Goal: Transaction & Acquisition: Purchase product/service

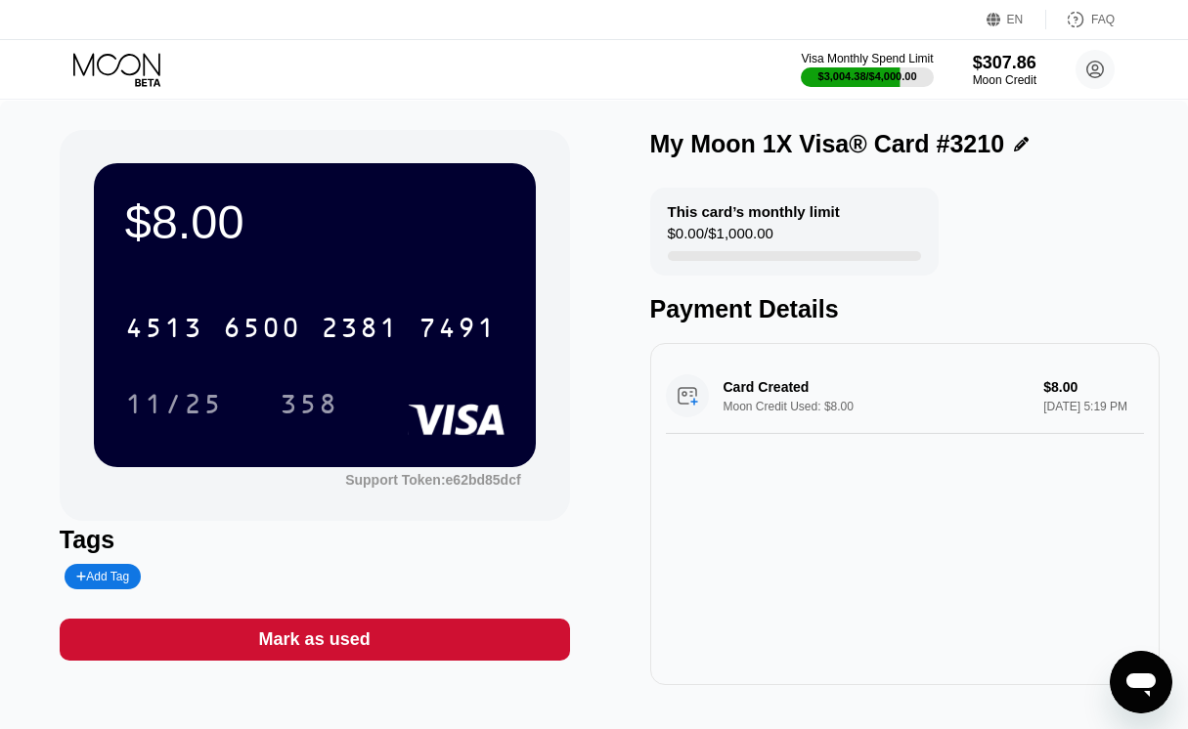
click at [144, 59] on icon at bounding box center [116, 64] width 87 height 22
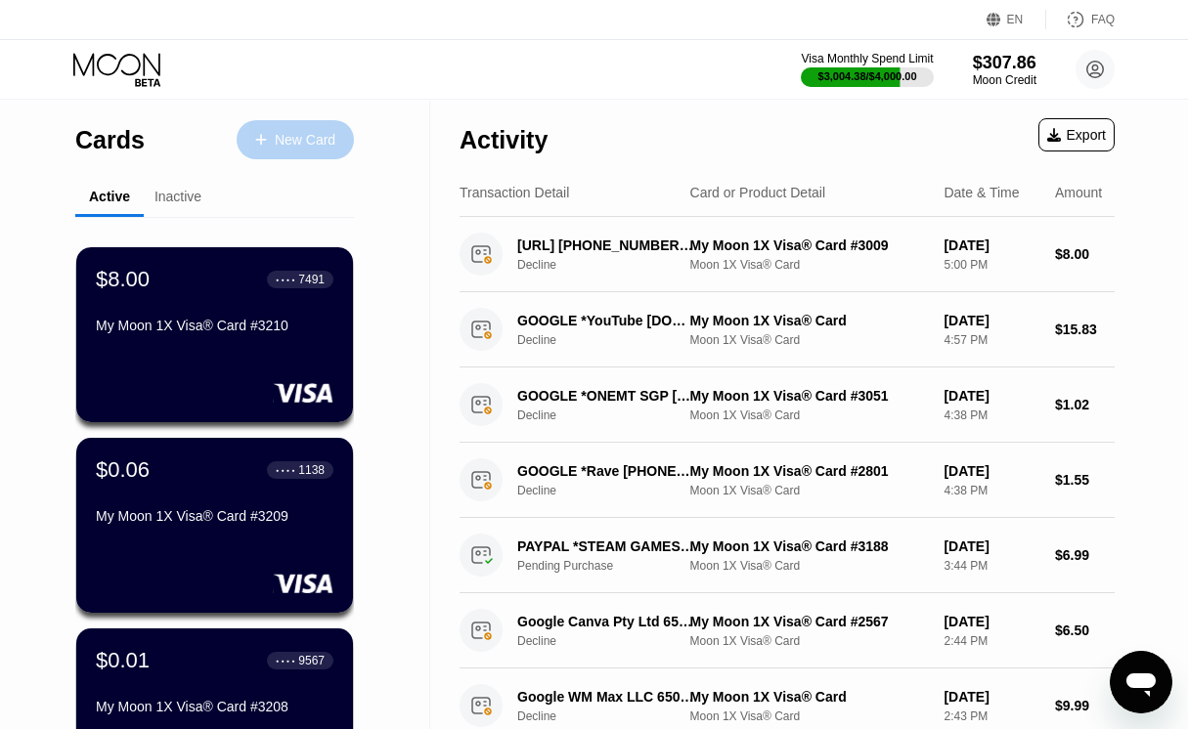
click at [319, 137] on div "New Card" at bounding box center [295, 139] width 117 height 39
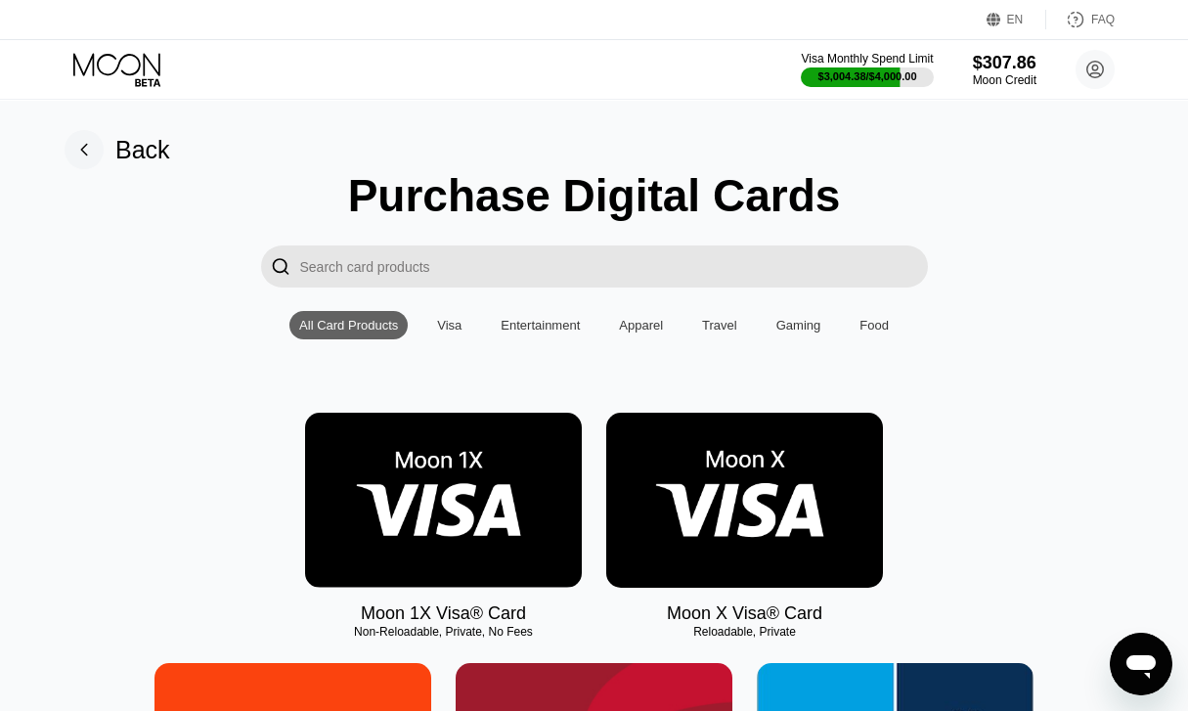
click at [394, 575] on img at bounding box center [443, 500] width 277 height 175
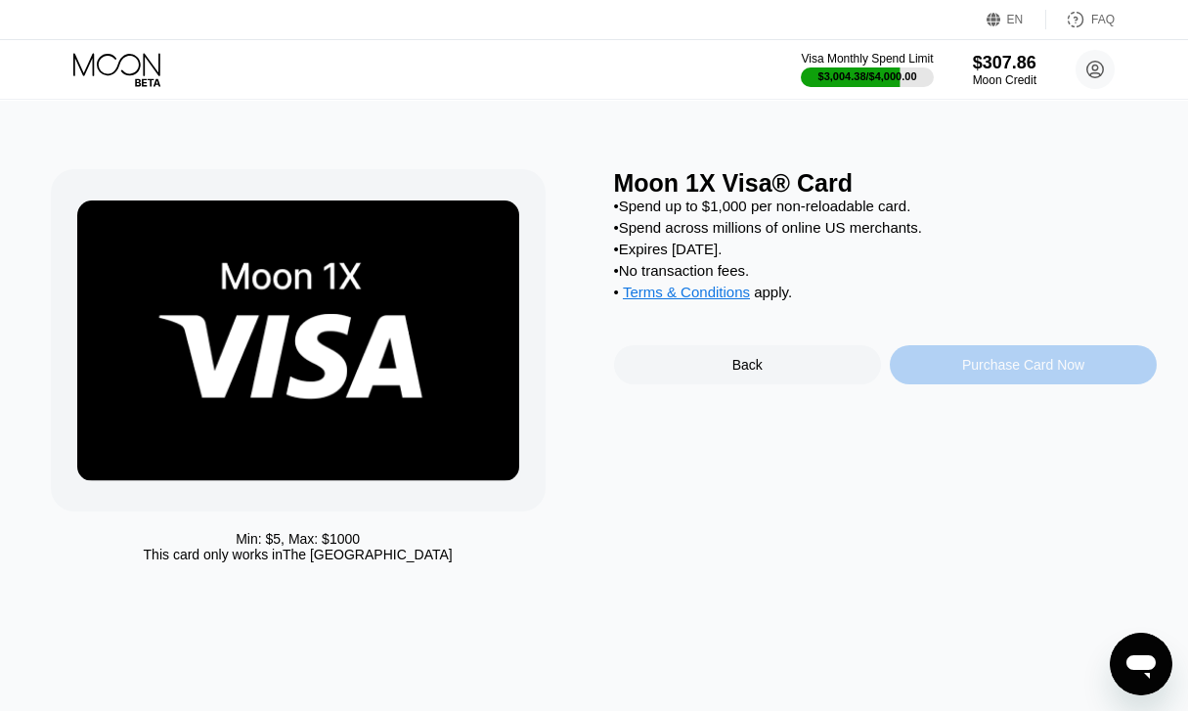
click at [941, 373] on div "Purchase Card Now" at bounding box center [1023, 364] width 267 height 39
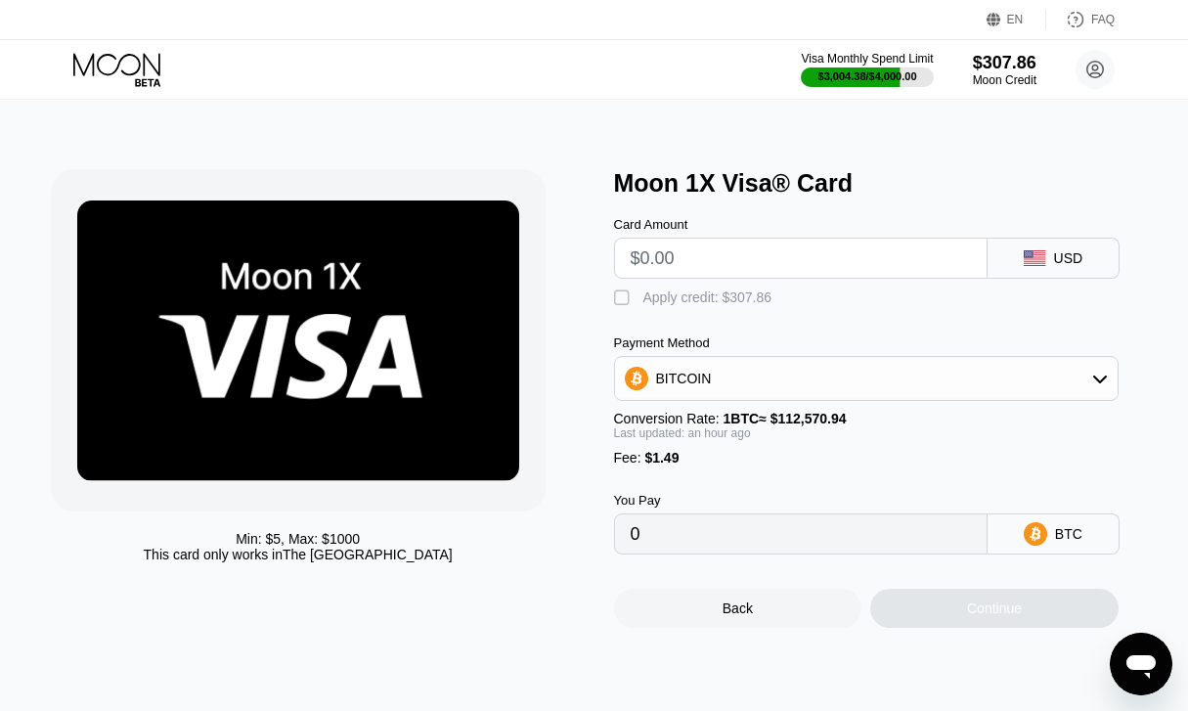
click at [761, 241] on div "Card Amount" at bounding box center [800, 248] width 373 height 62
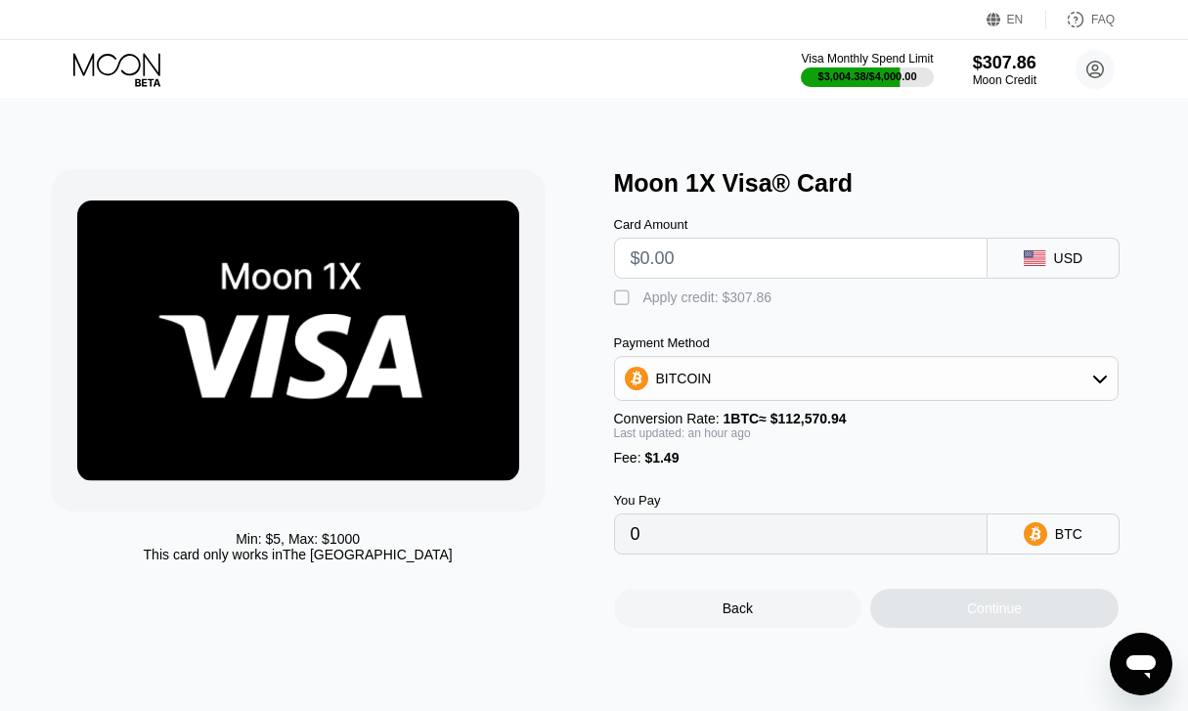
click at [761, 241] on div "Card Amount" at bounding box center [800, 248] width 373 height 62
drag, startPoint x: 761, startPoint y: 241, endPoint x: 788, endPoint y: 266, distance: 36.7
click at [764, 249] on div "Card Amount" at bounding box center [800, 248] width 373 height 62
click at [788, 266] on input "text" at bounding box center [801, 258] width 340 height 39
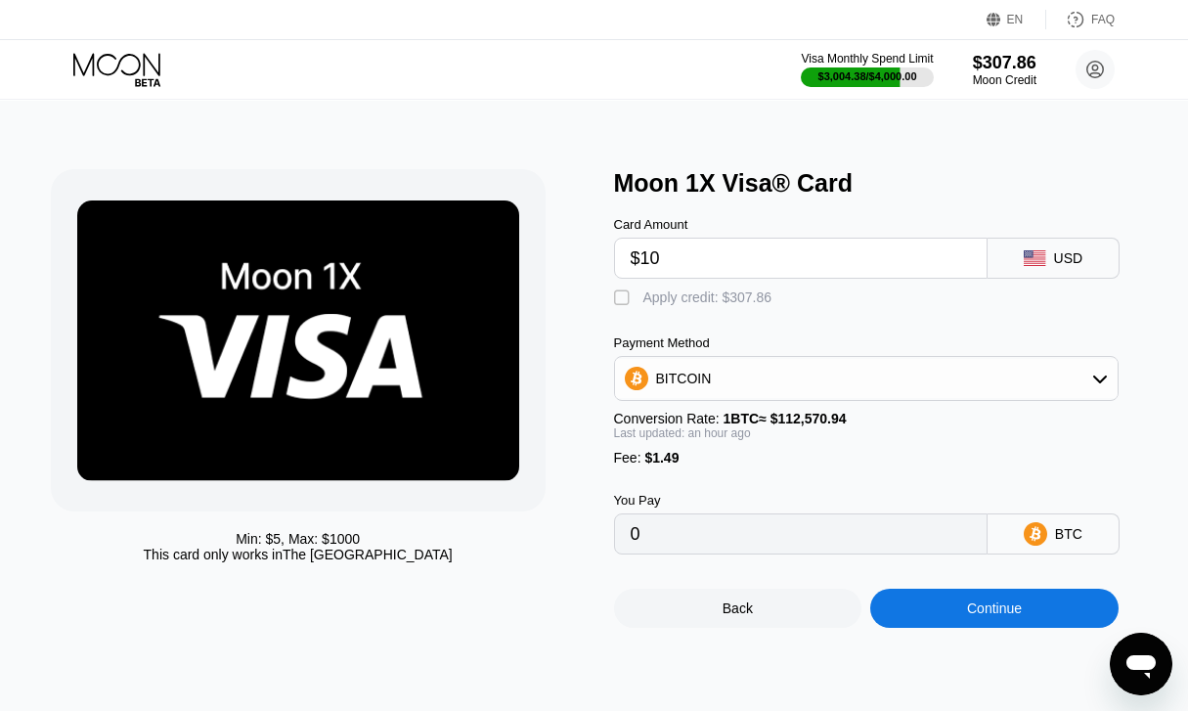
type input "$10."
type input "0.00010212"
type input "$10.2"
type input "0.00010390"
type input "$10.20"
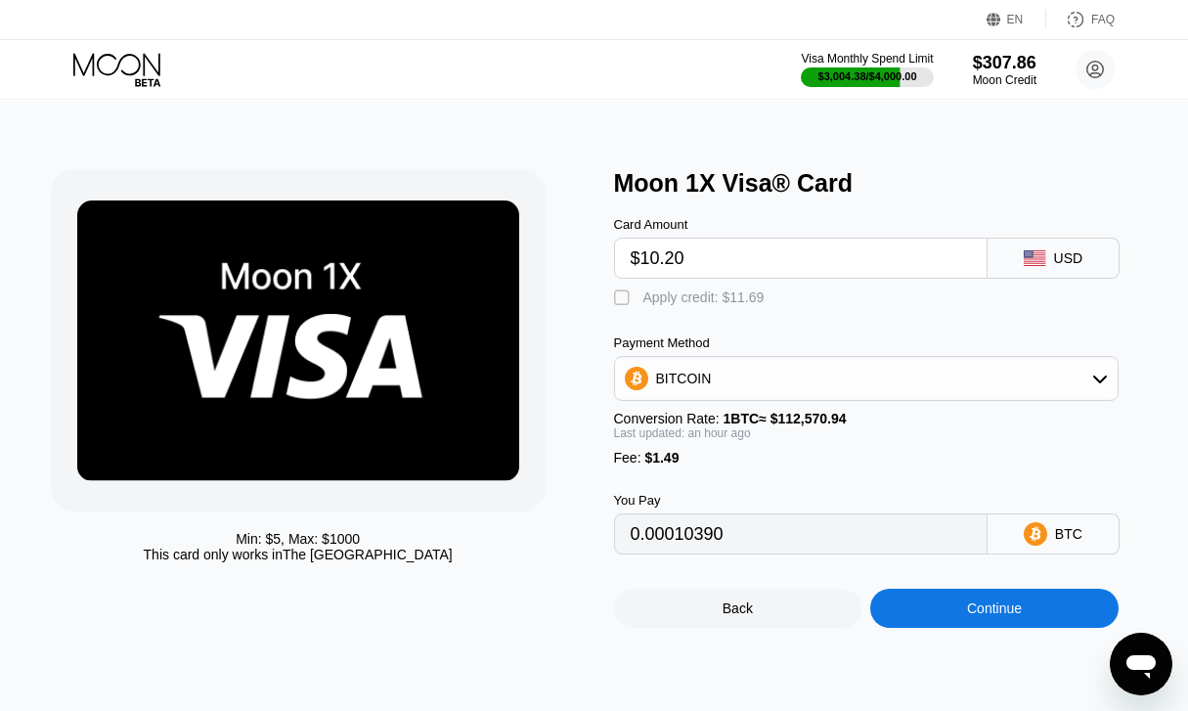
click at [697, 305] on div "Apply credit: $11.69" at bounding box center [703, 297] width 121 height 16
type input "0"
click at [989, 616] on div "Continue" at bounding box center [994, 608] width 55 height 16
click at [964, 662] on div "Min: $ 5 , Max: $ 1000 This card only works in The United States Moon 1X Visa® …" at bounding box center [593, 406] width 1205 height 610
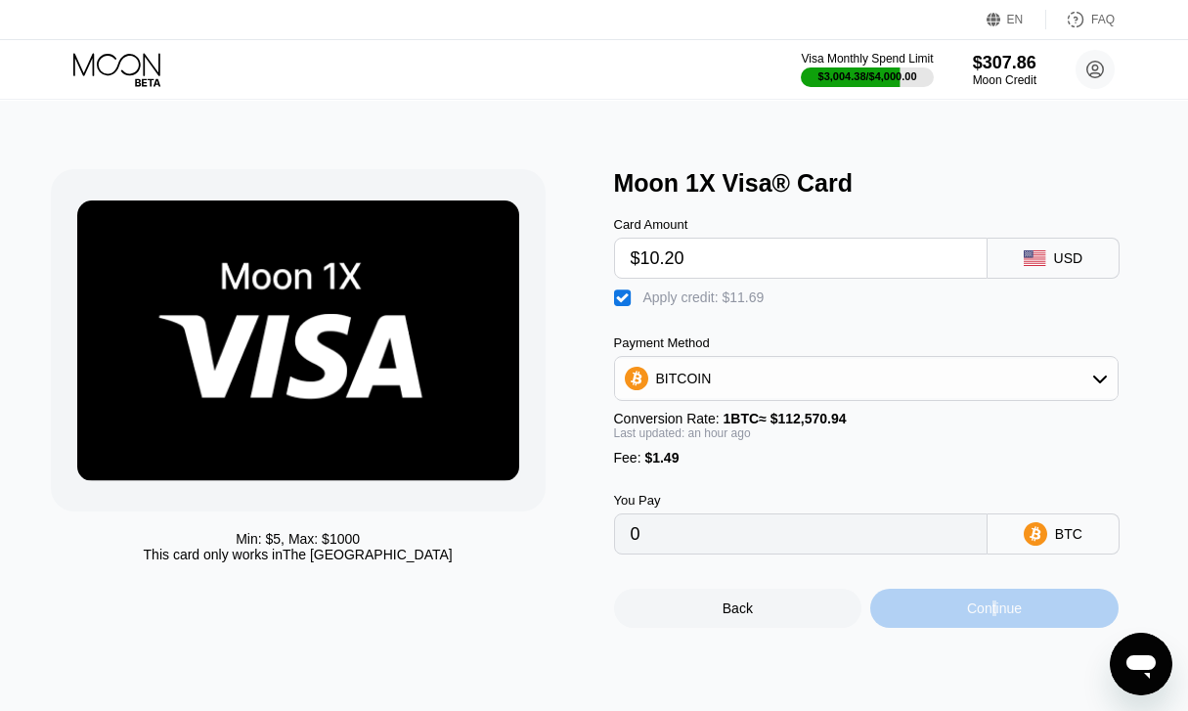
click at [939, 628] on div "Continue" at bounding box center [994, 608] width 248 height 39
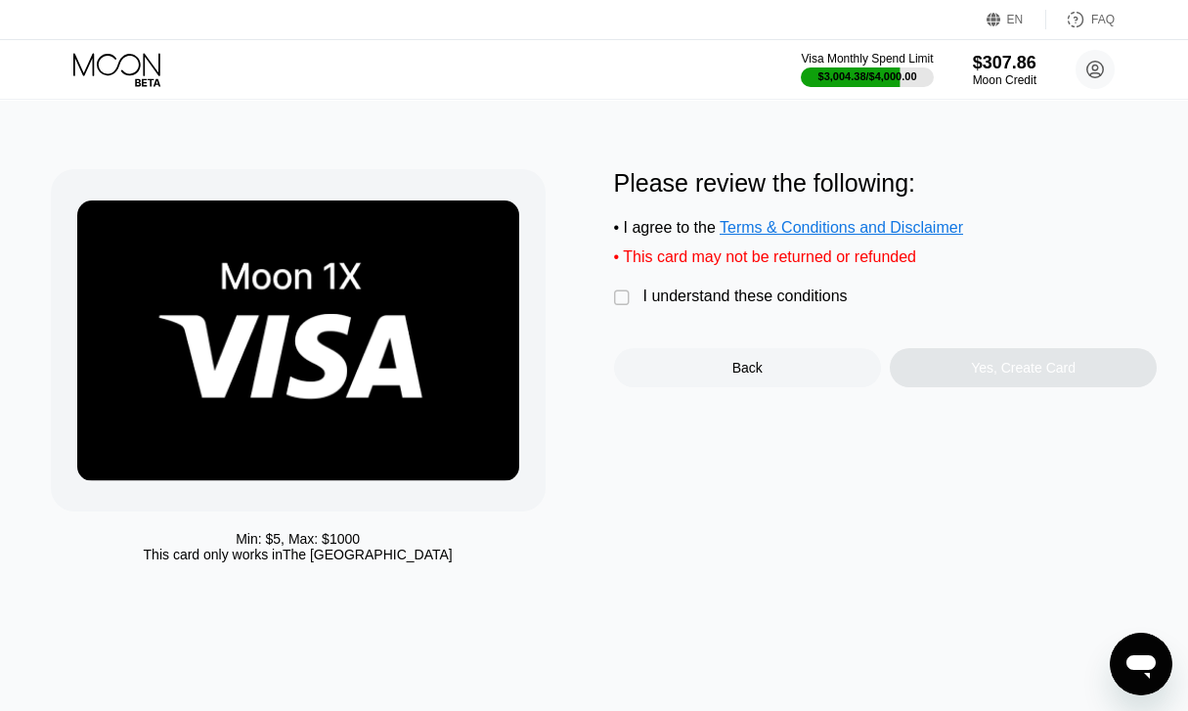
click at [686, 305] on div "I understand these conditions" at bounding box center [745, 296] width 204 height 18
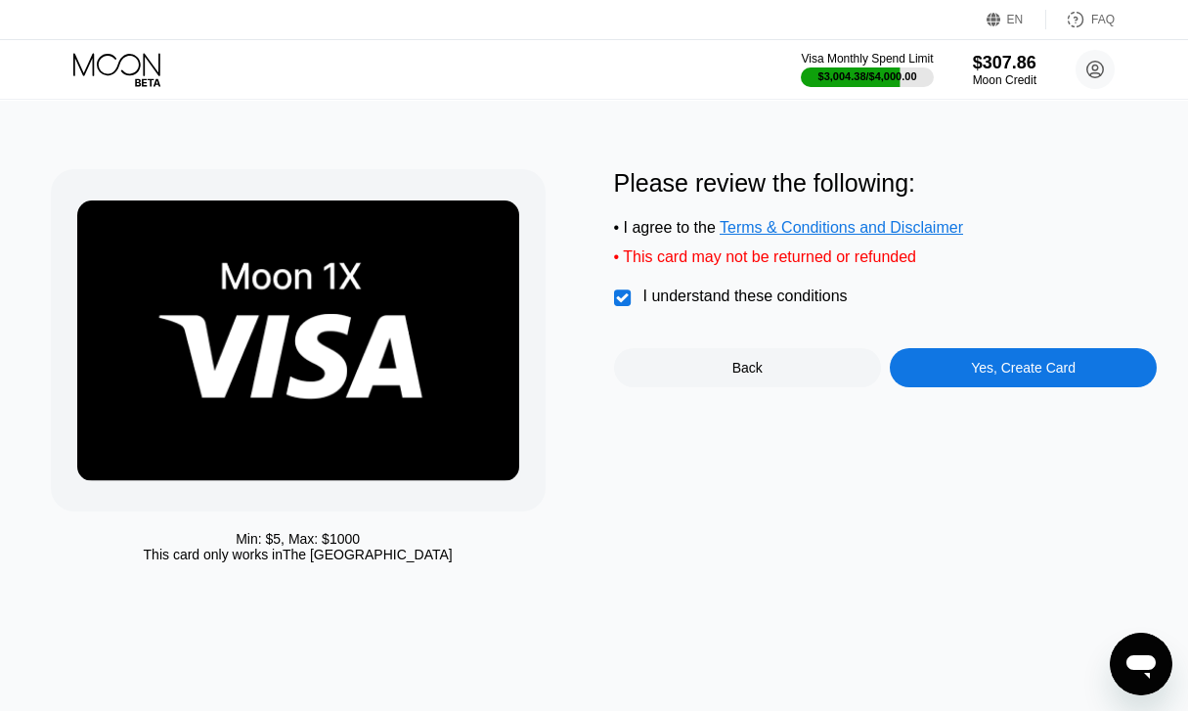
click at [970, 376] on div "Yes, Create Card" at bounding box center [1023, 367] width 267 height 39
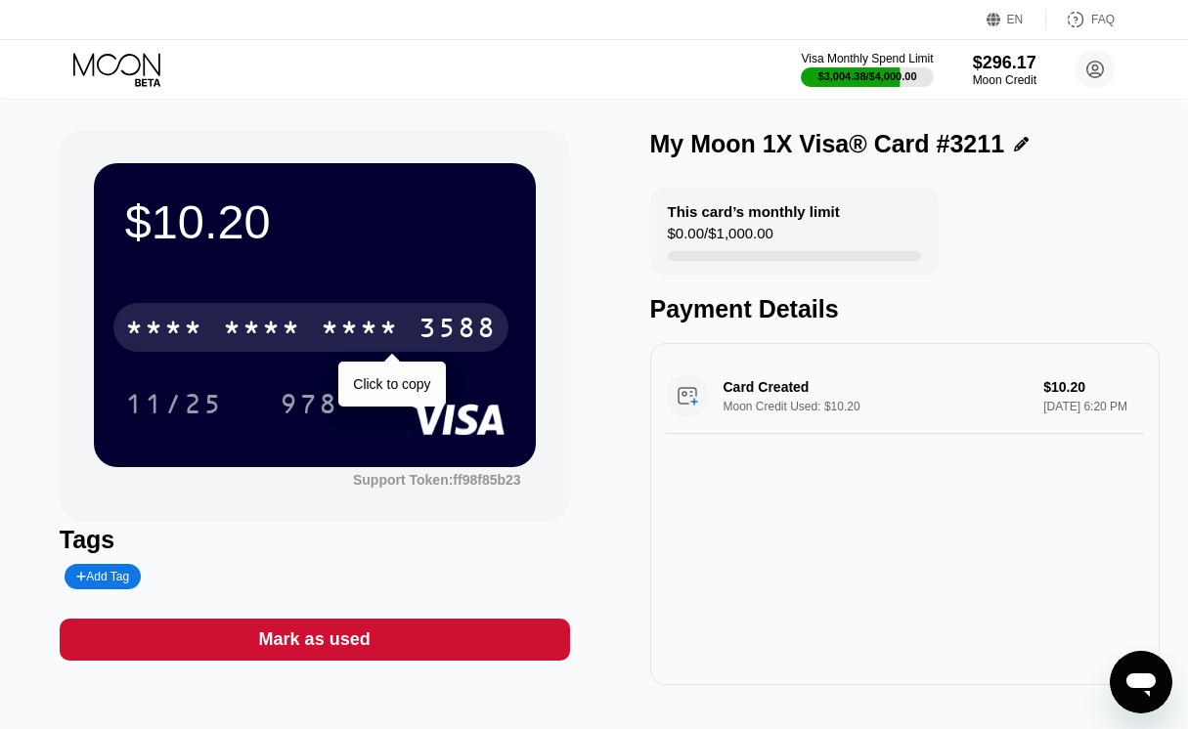
click at [310, 334] on div "* * * * * * * * * * * * 3588" at bounding box center [310, 327] width 395 height 49
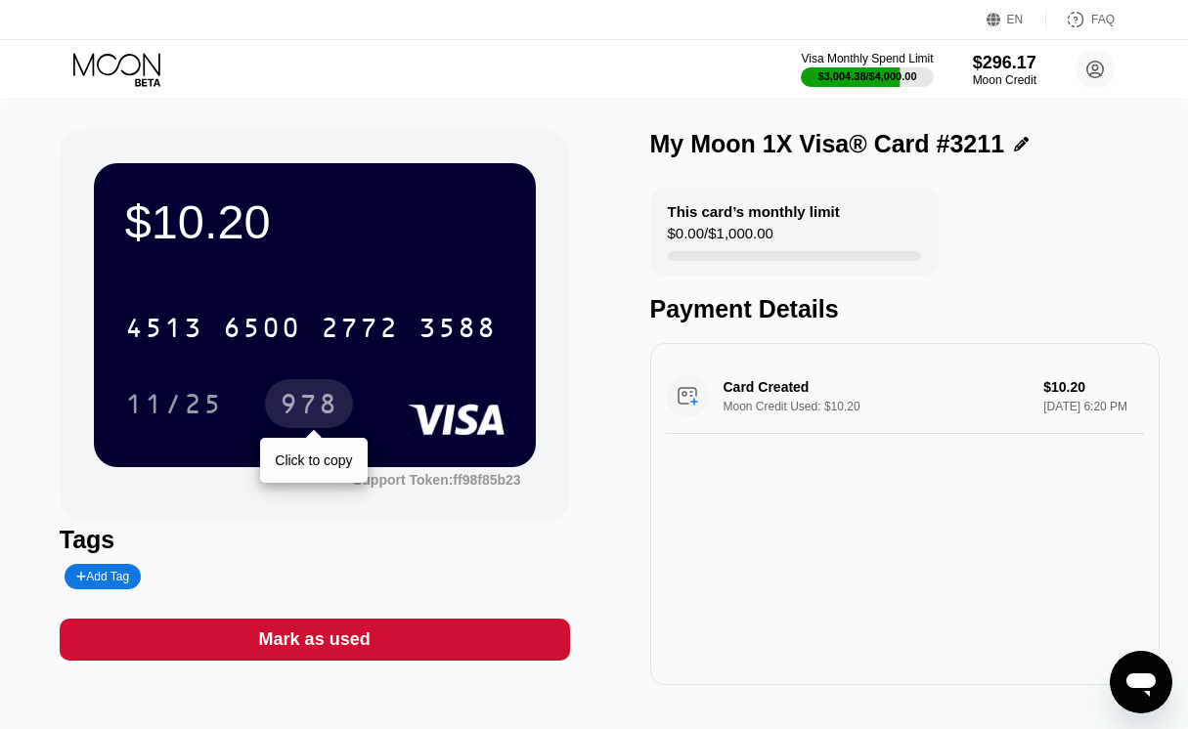
click at [318, 407] on div "978" at bounding box center [309, 406] width 59 height 31
